Goal: Task Accomplishment & Management: Manage account settings

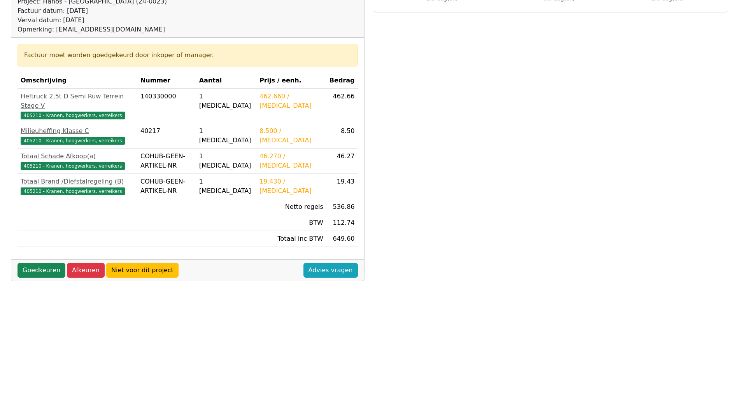
scroll to position [171, 0]
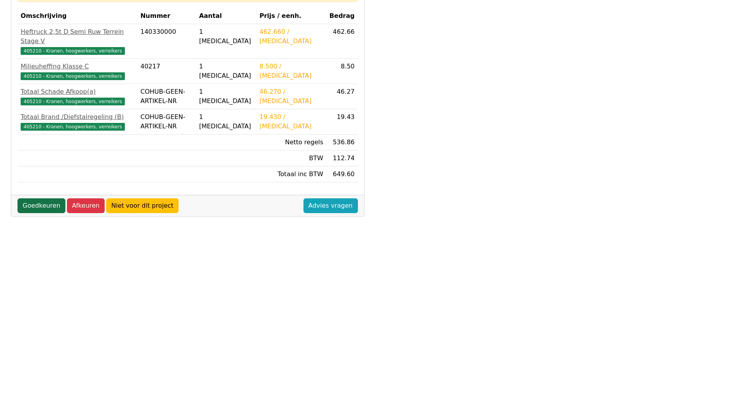
click at [53, 199] on link "Goedkeuren" at bounding box center [42, 205] width 48 height 15
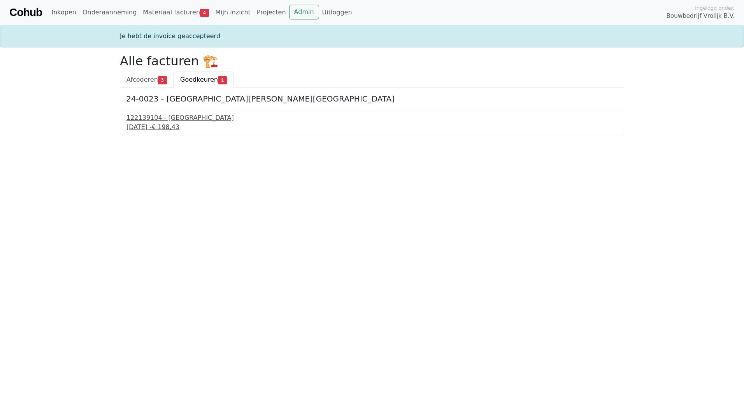
click at [162, 123] on div "[DATE] - € 198,43" at bounding box center [371, 127] width 491 height 9
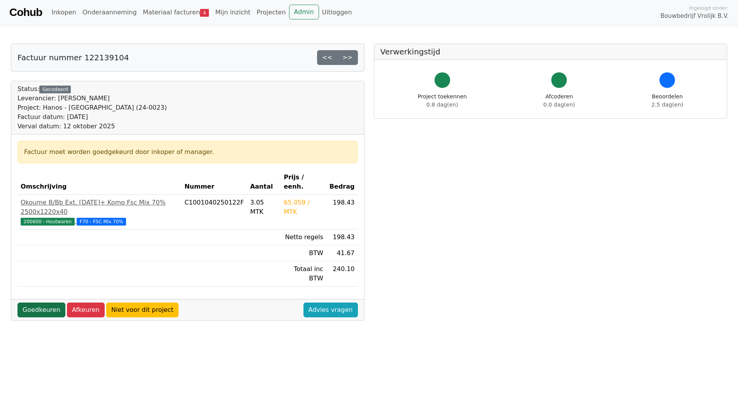
click at [50, 303] on link "Goedkeuren" at bounding box center [42, 310] width 48 height 15
